Goal: Transaction & Acquisition: Purchase product/service

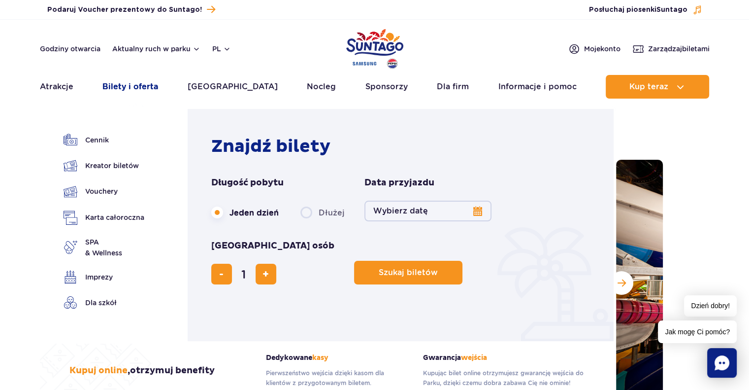
click at [151, 84] on link "Bilety i oferta" at bounding box center [130, 87] width 56 height 24
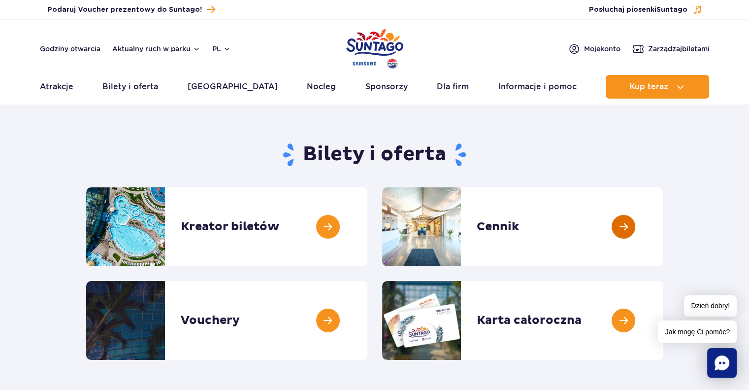
click at [663, 228] on link at bounding box center [663, 226] width 0 height 79
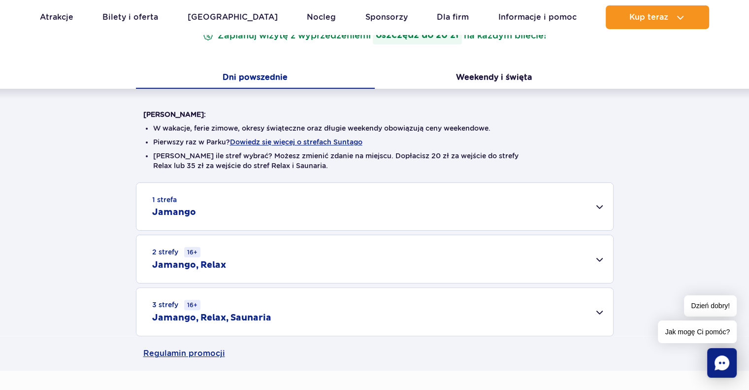
scroll to position [197, 0]
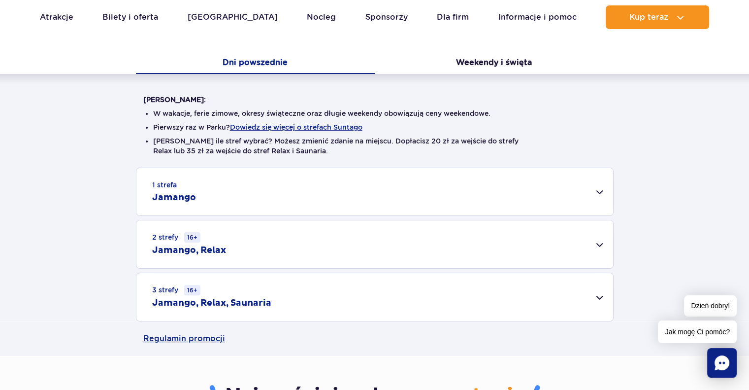
click at [598, 194] on div "1 strefa Jamango" at bounding box center [374, 191] width 477 height 47
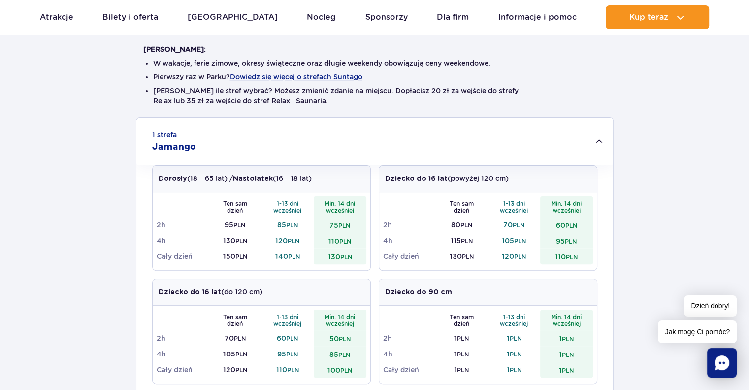
scroll to position [296, 0]
